Goal: Book appointment/travel/reservation

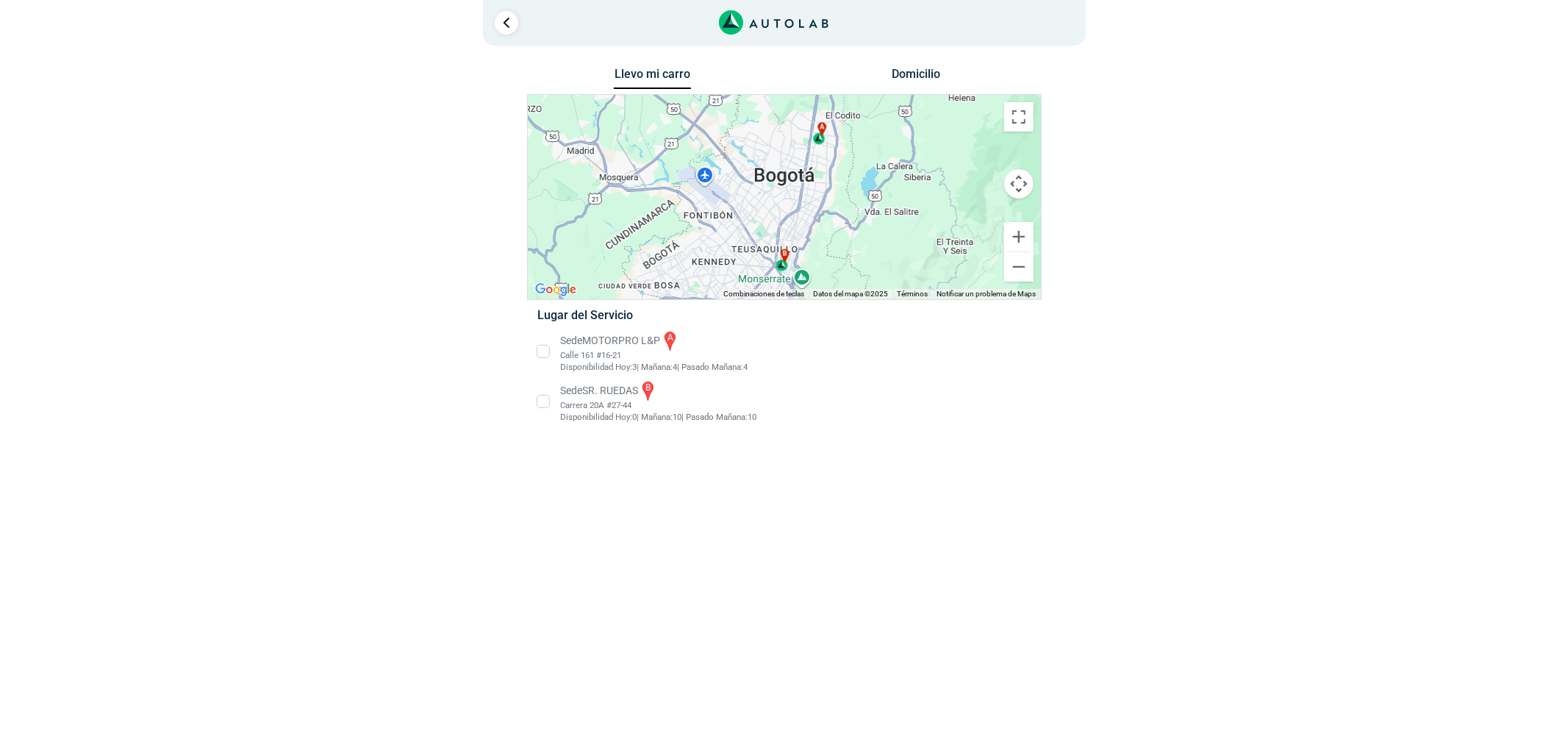
click at [652, 394] on li "Sede SR. RUEDAS b Carrera 20A #27-44 Disponibilidad [DATE]: 0 | [DATE]: 10 10" at bounding box center [784, 401] width 516 height 44
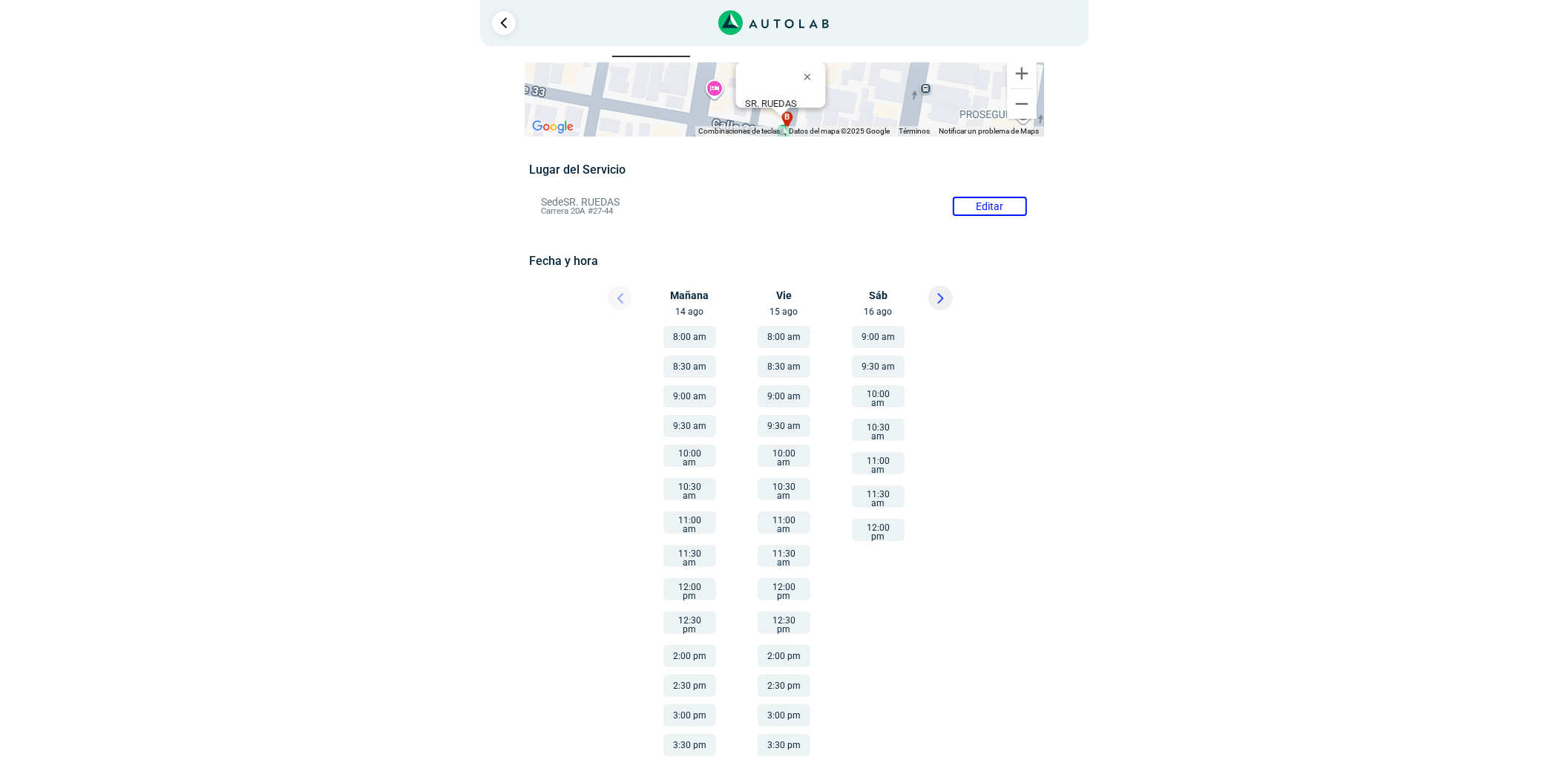
scroll to position [59, 0]
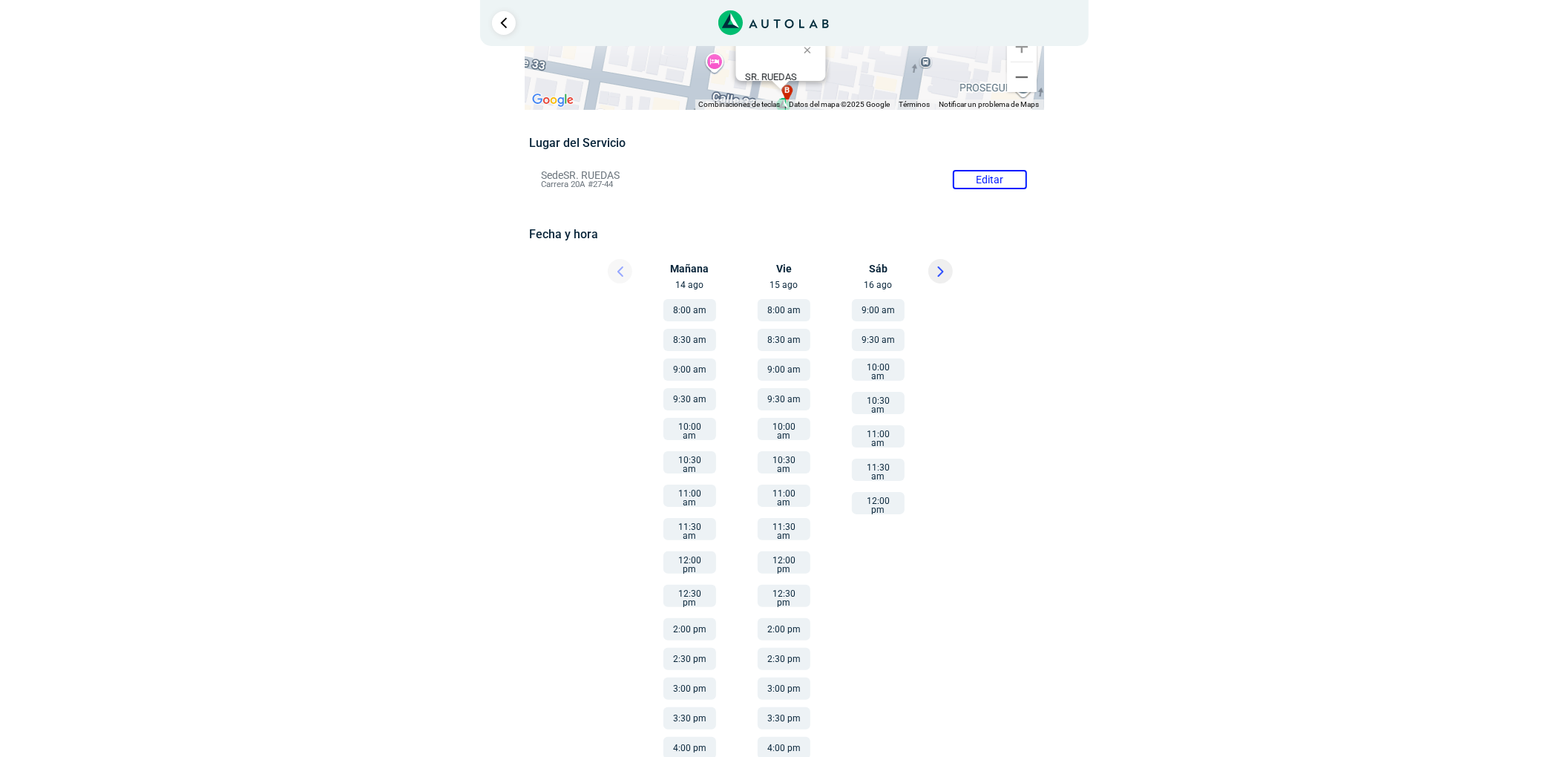
click at [950, 262] on button at bounding box center [940, 271] width 25 height 25
click at [883, 736] on button "4:00 pm" at bounding box center [879, 747] width 53 height 22
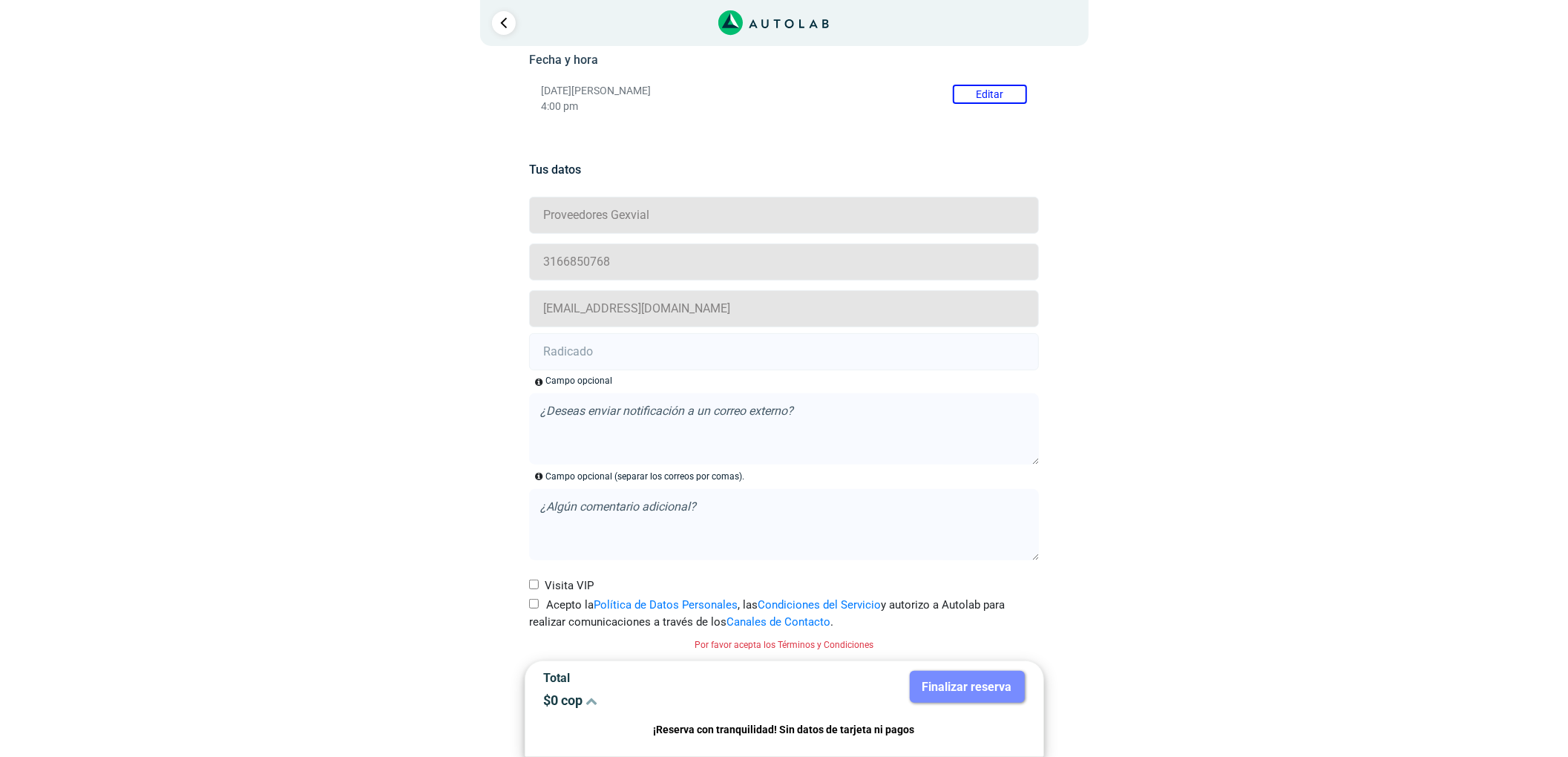
click at [529, 609] on label "Acepto la Política de Datos Personales , las Condiciones del Servicio y autoriz…" at bounding box center [784, 613] width 510 height 34
click at [529, 609] on input "Acepto la Política de Datos Personales , las Condiciones del Servicio y autoriz…" at bounding box center [534, 603] width 10 height 10
checkbox input "true"
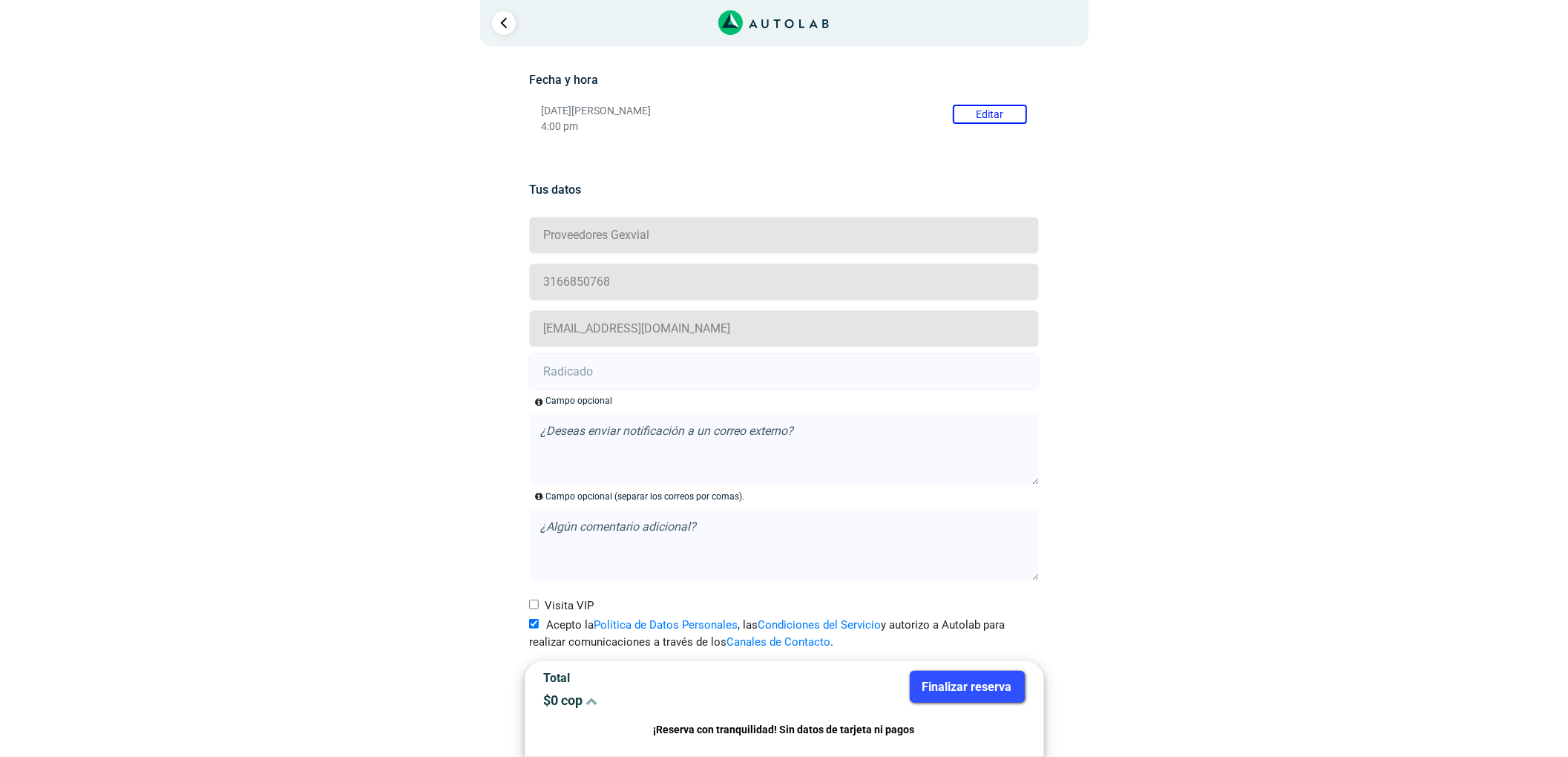
click at [589, 348] on form "Proveedores Gexvial 3166850768 [EMAIL_ADDRESS][DOMAIN_NAME] Campo opcional , la…" at bounding box center [784, 434] width 510 height 439
drag, startPoint x: 556, startPoint y: 373, endPoint x: 69, endPoint y: 333, distance: 488.6
click at [556, 373] on input "text" at bounding box center [784, 372] width 510 height 37
click at [540, 369] on input "text" at bounding box center [784, 372] width 510 height 37
paste input "20901808"
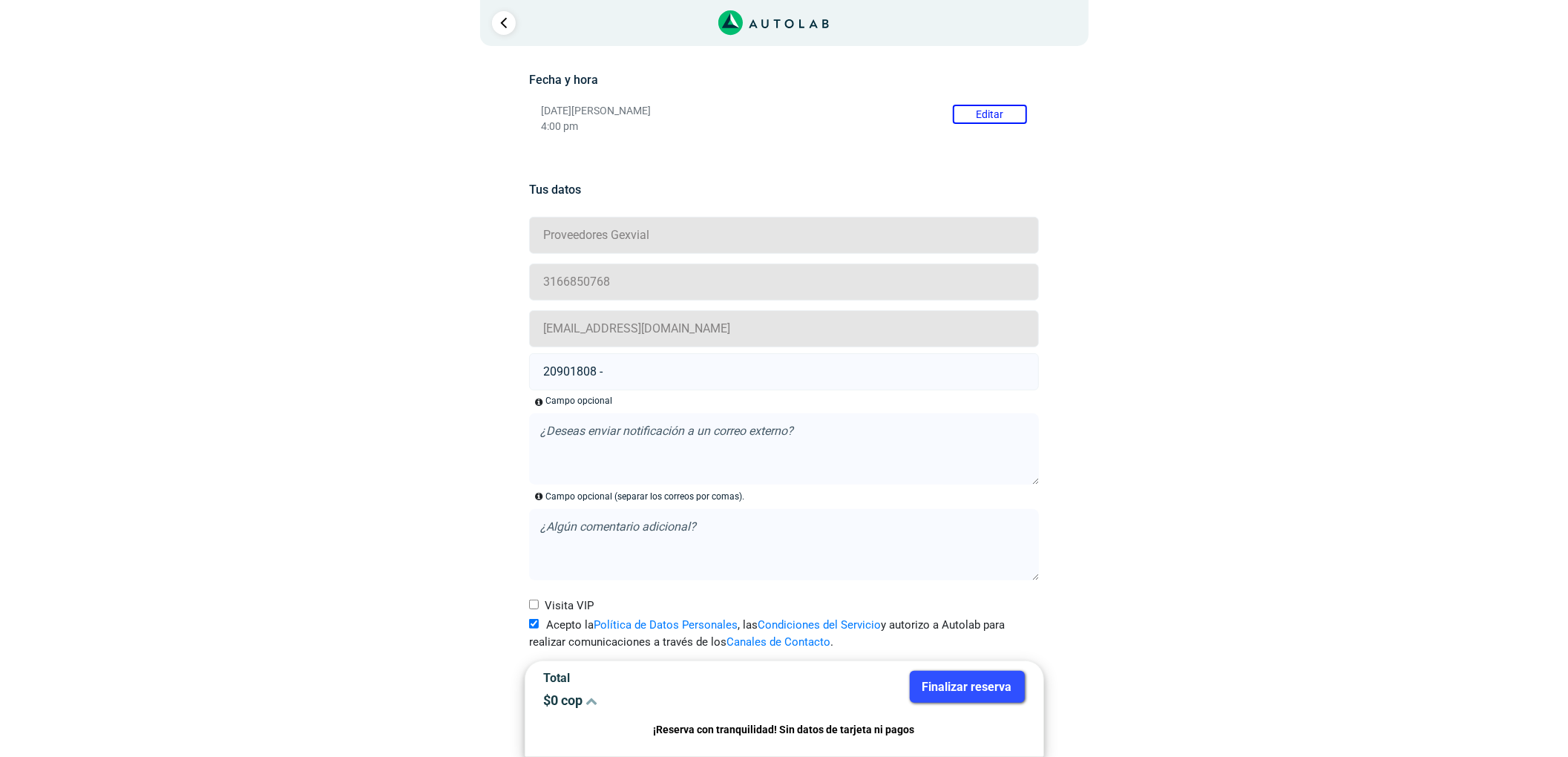
paste input "20901807"
click at [639, 380] on input "20901808 -" at bounding box center [784, 372] width 510 height 37
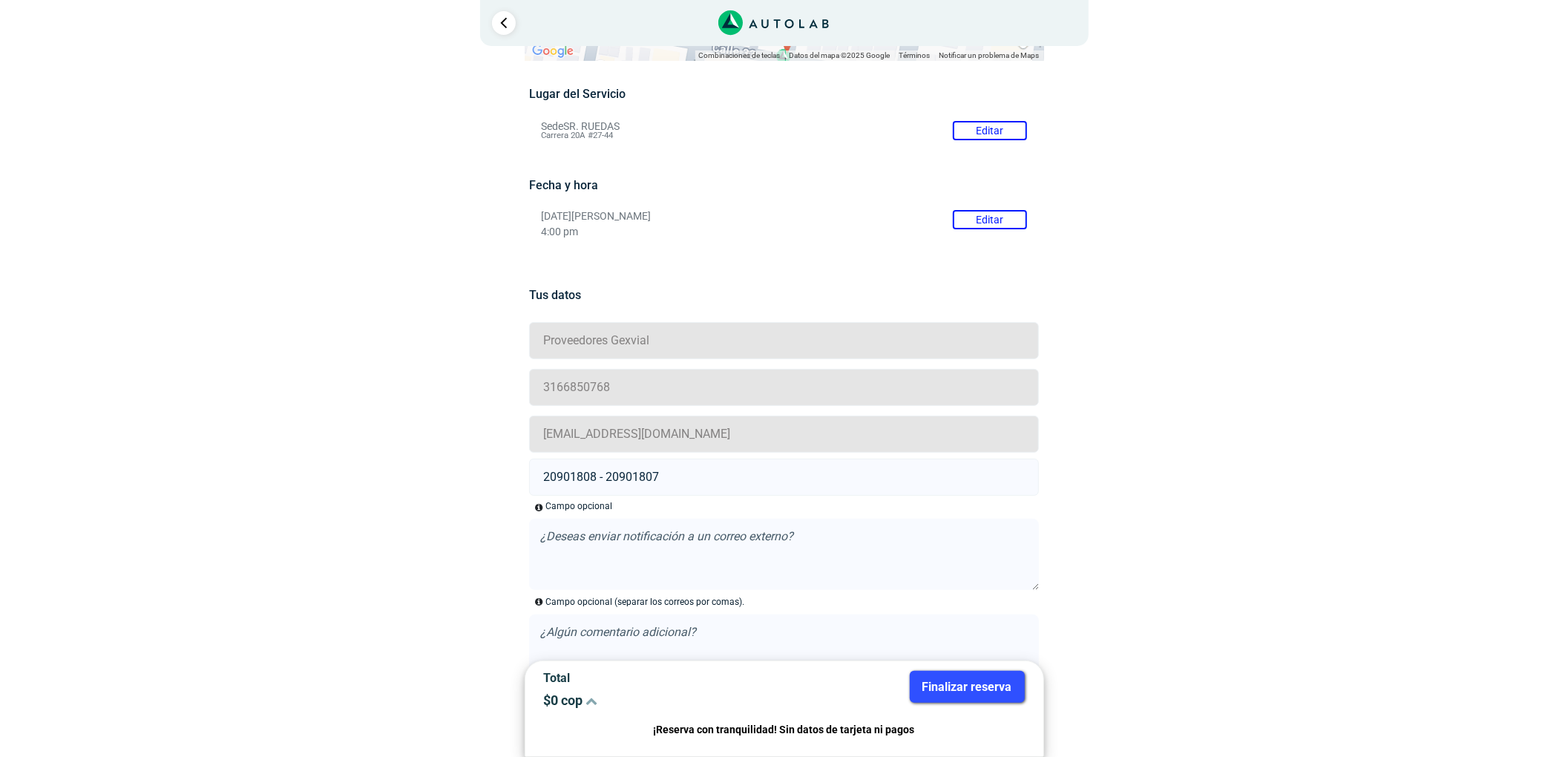
scroll to position [0, 0]
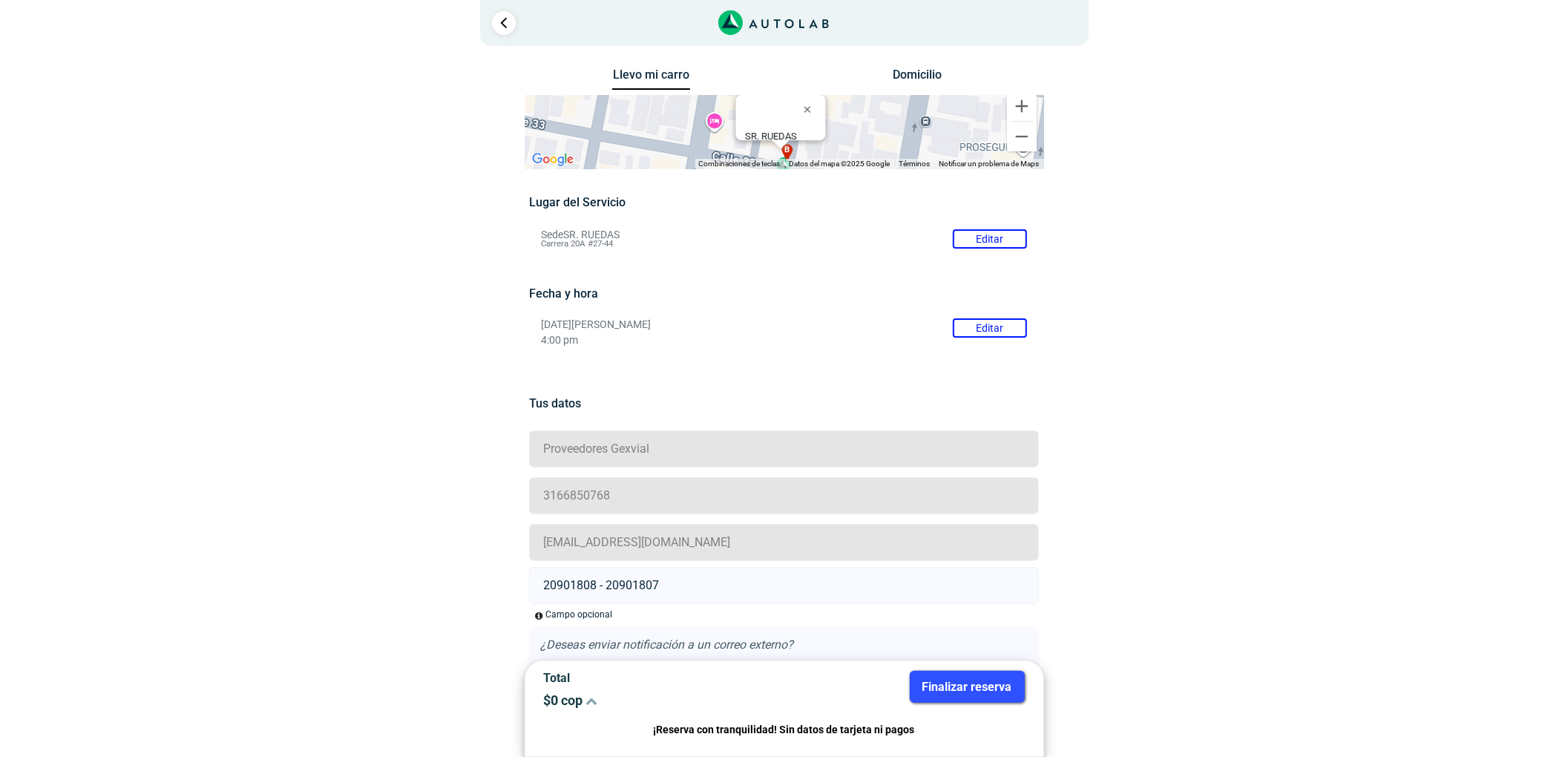
type input "20901808 - 20901807"
click at [1009, 698] on button "Finalizar reserva" at bounding box center [967, 687] width 115 height 32
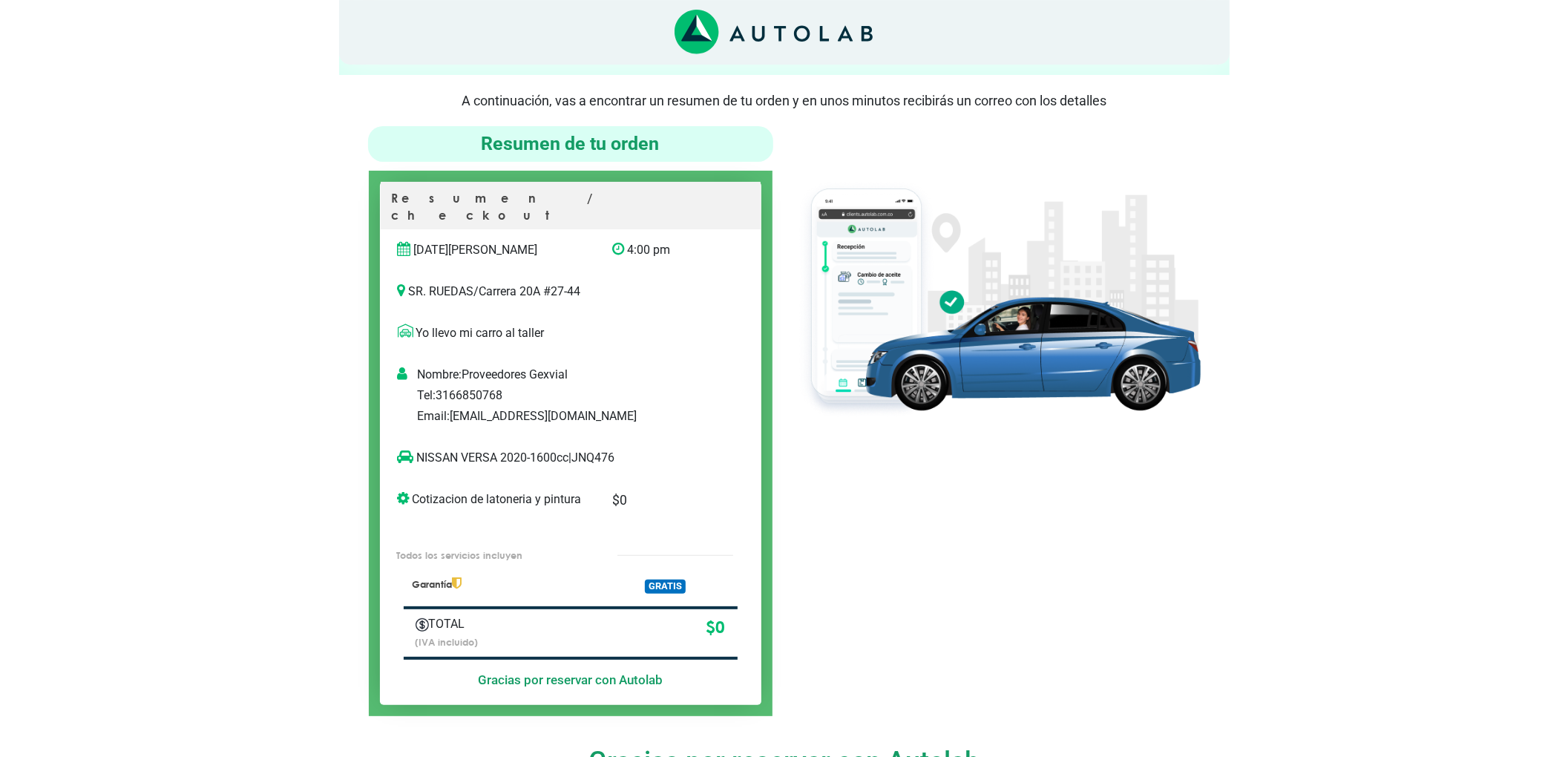
scroll to position [99, 0]
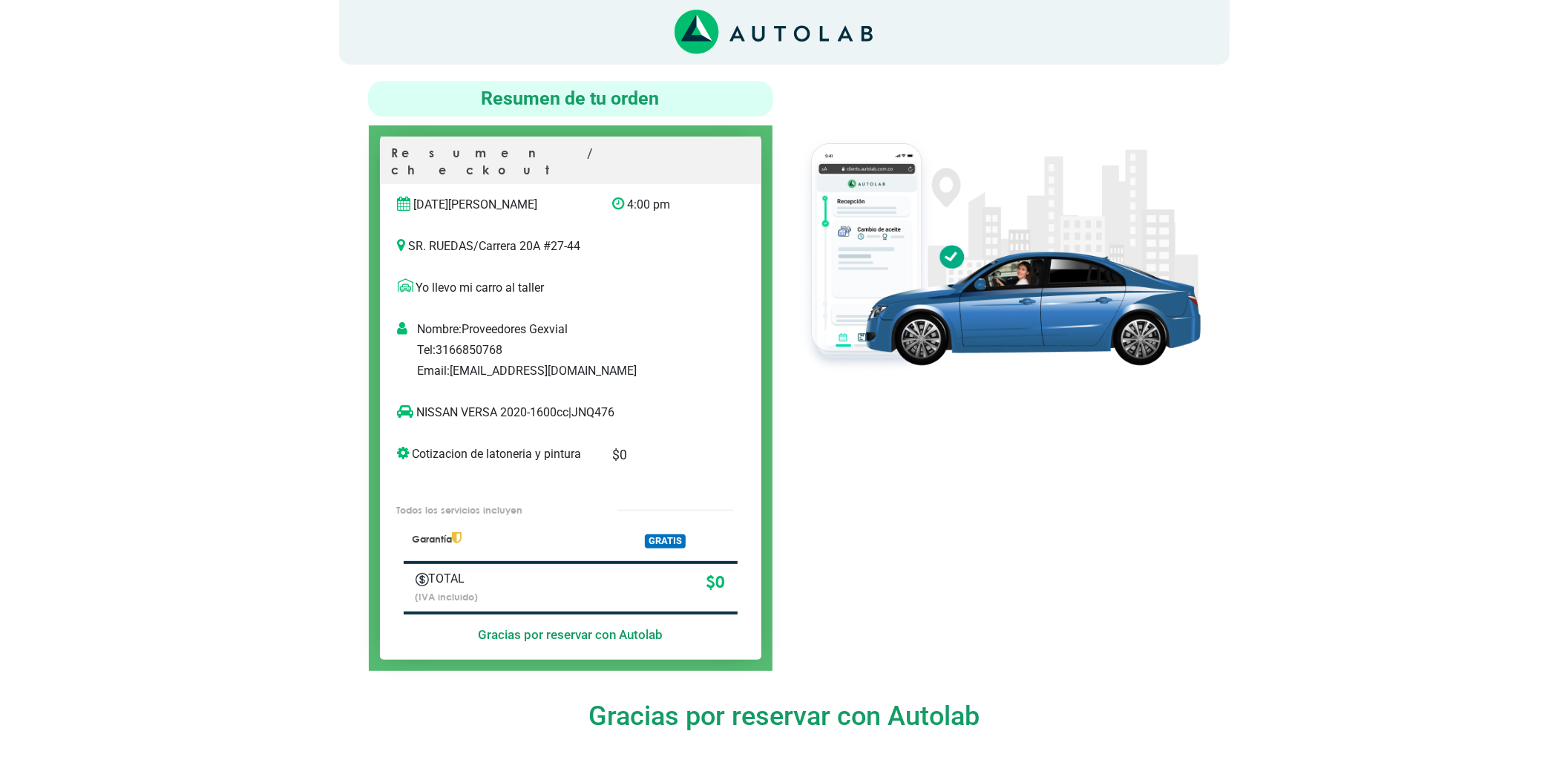
click at [609, 404] on p "NISSAN VERSA 2020-1600cc | JNQ476" at bounding box center [555, 412] width 315 height 18
copy p "JNQ476"
drag, startPoint x: 496, startPoint y: 395, endPoint x: 417, endPoint y: 399, distance: 79.1
click at [417, 404] on p "NISSAN VERSA 2020-1600cc | JNQ476" at bounding box center [555, 412] width 315 height 18
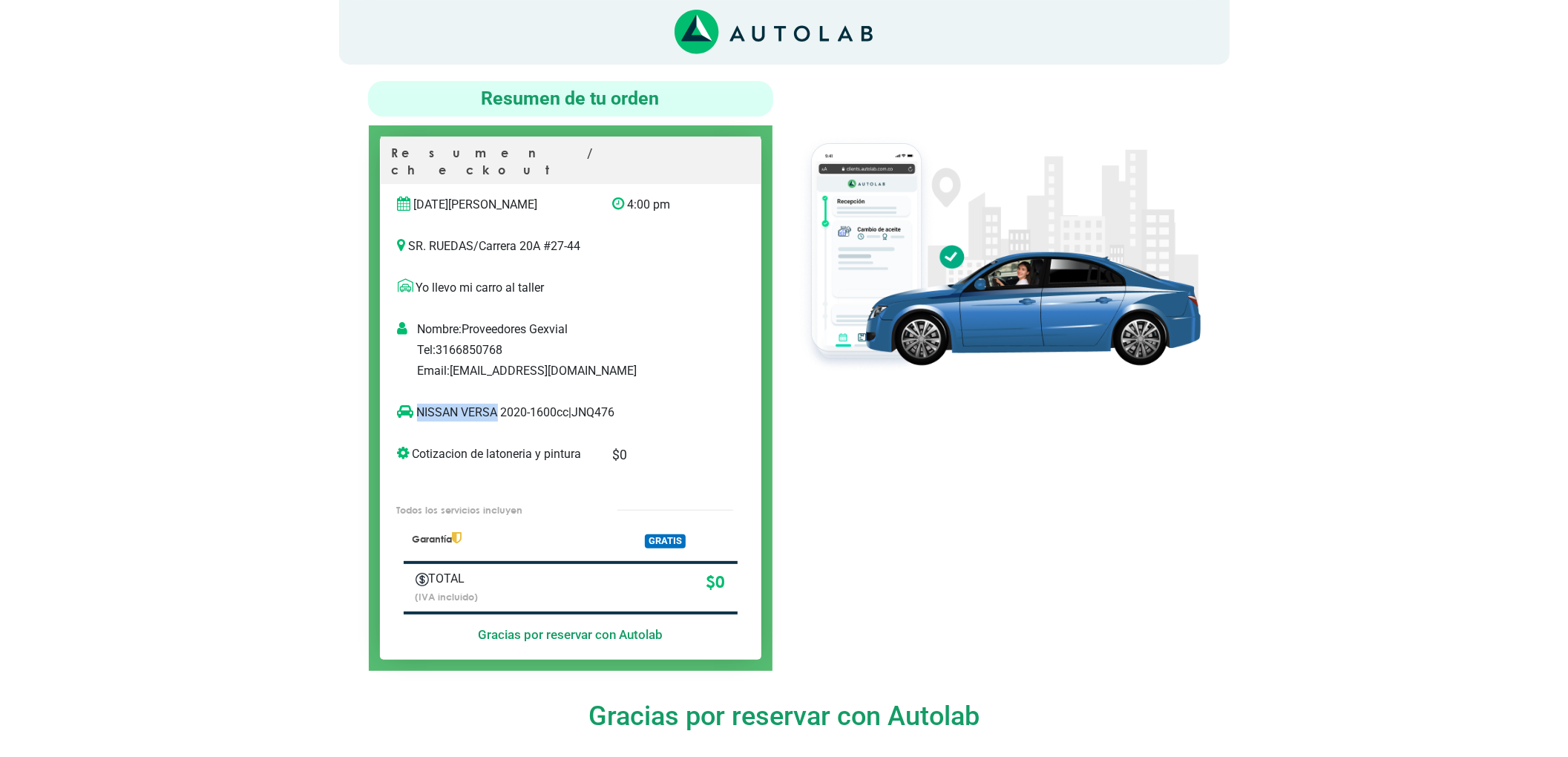
copy p "NISSAN VERSA"
click at [704, 362] on p "Email: [EMAIL_ADDRESS][DOMAIN_NAME]" at bounding box center [586, 371] width 338 height 18
